Goal: Book appointment/travel/reservation

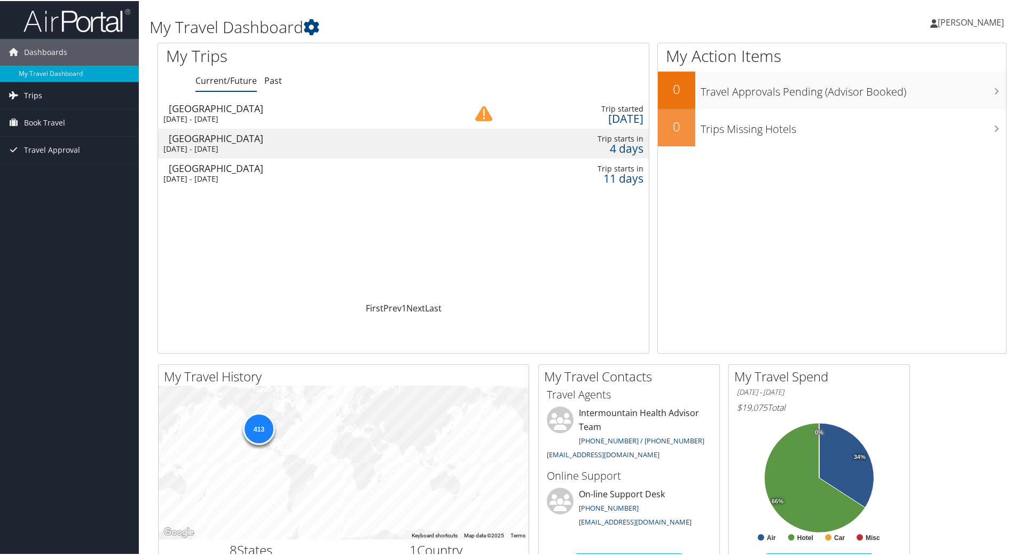
click at [31, 94] on span "Trips" at bounding box center [33, 94] width 18 height 27
click at [42, 168] on span "Book Travel" at bounding box center [44, 169] width 41 height 27
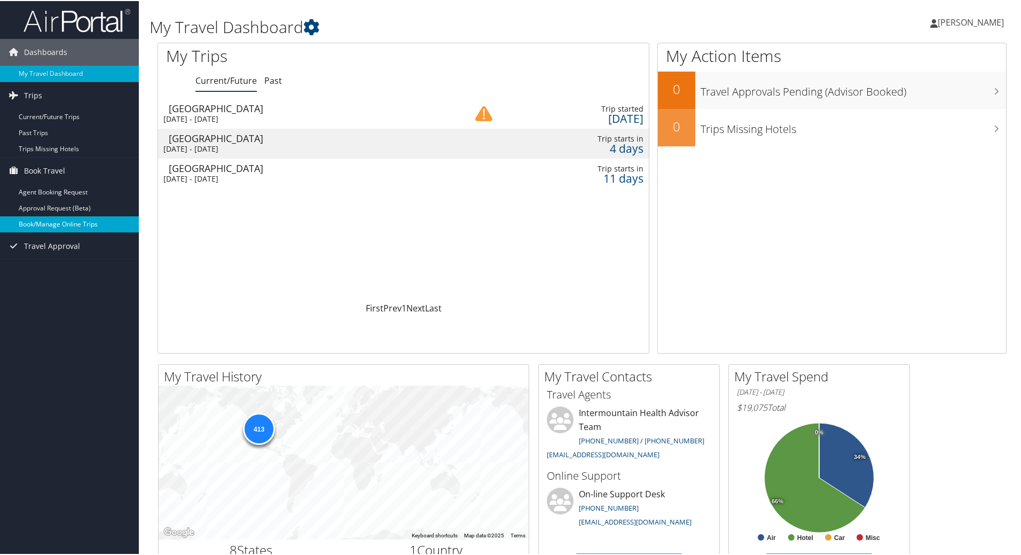
click at [43, 224] on link "Book/Manage Online Trips" at bounding box center [69, 223] width 139 height 16
